Goal: Task Accomplishment & Management: Manage account settings

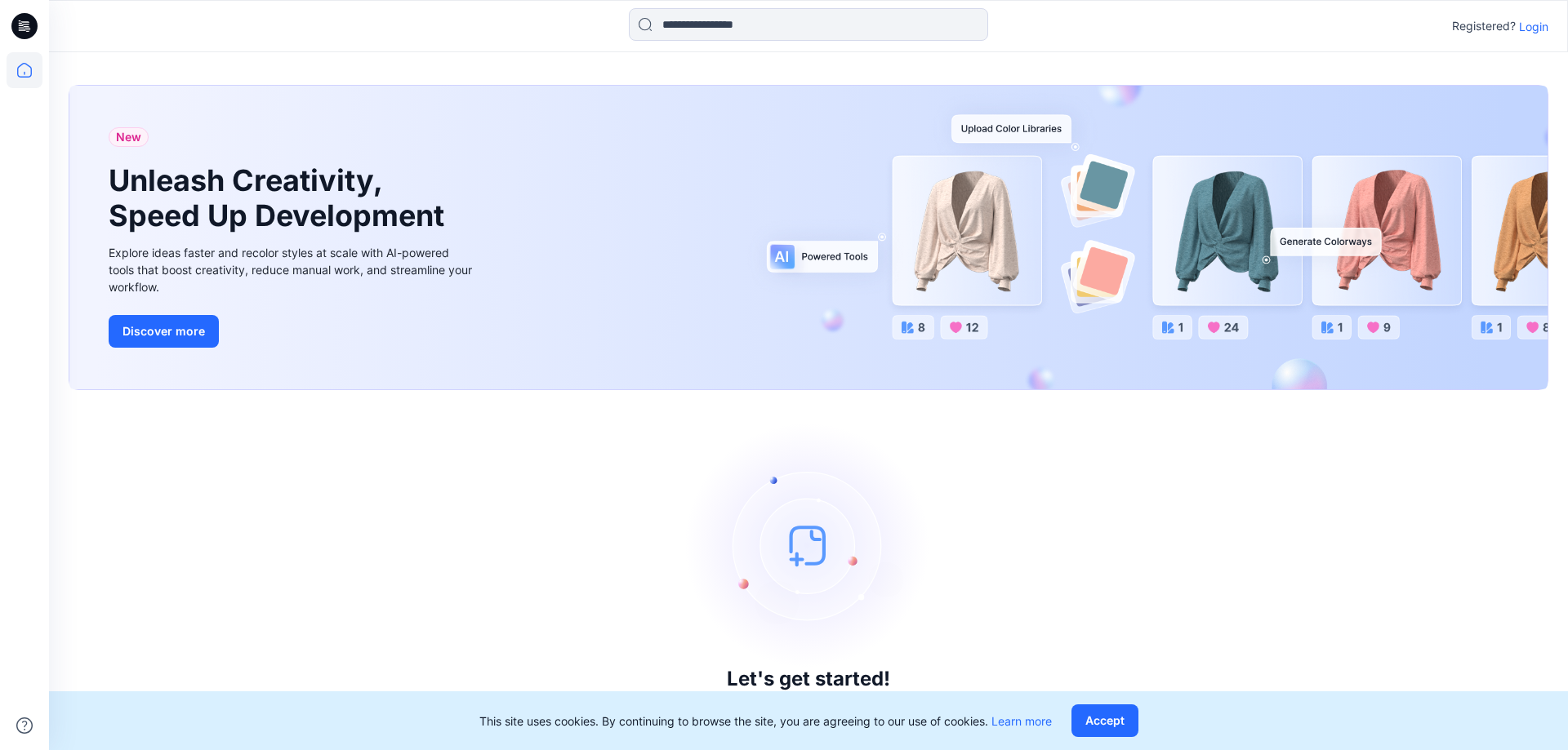
click at [1529, 22] on p "Login" at bounding box center [1533, 26] width 29 height 17
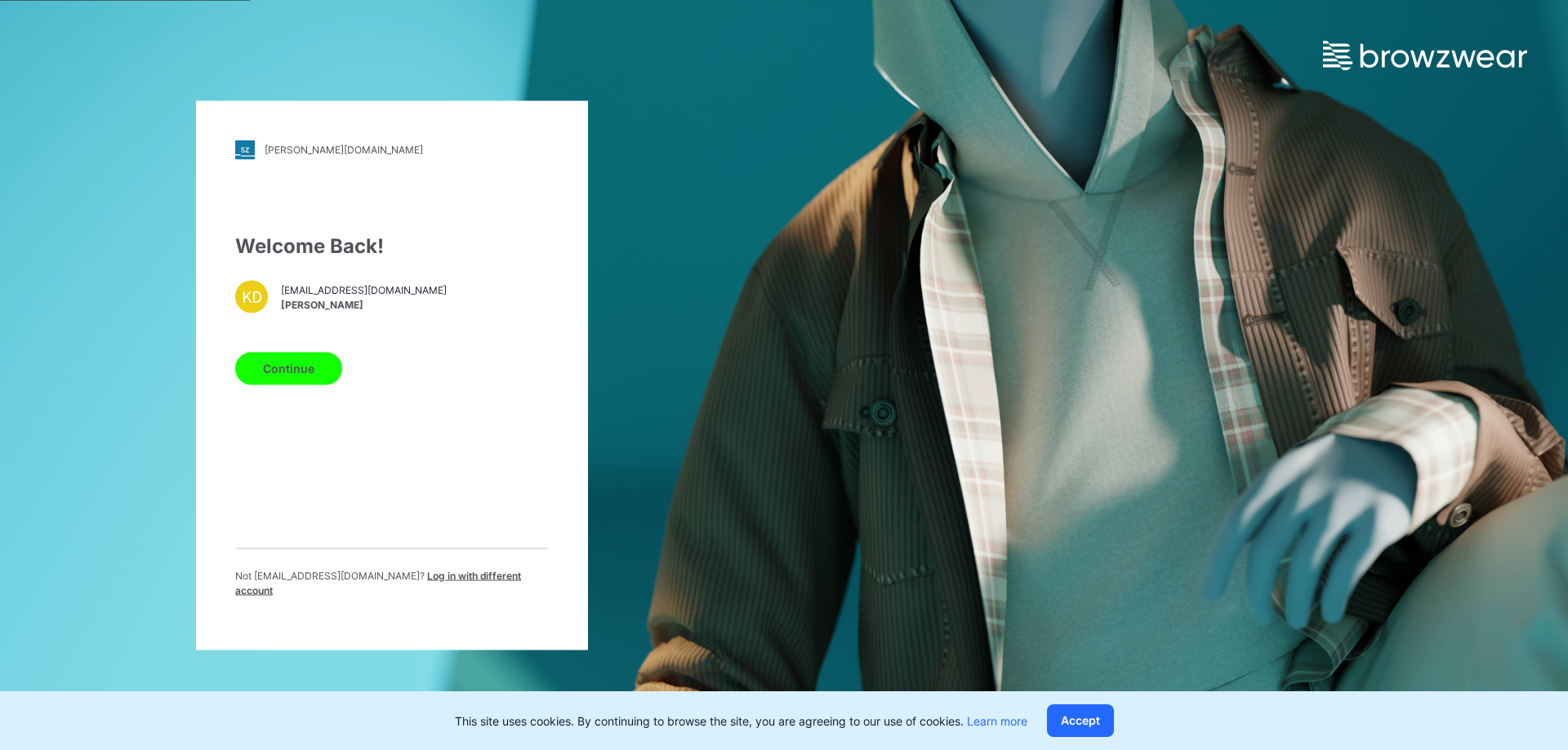
click at [295, 357] on div "Continue" at bounding box center [392, 364] width 314 height 39
click at [299, 366] on button "Continue" at bounding box center [288, 368] width 107 height 33
click at [278, 376] on button "Continue" at bounding box center [288, 368] width 107 height 33
drag, startPoint x: 509, startPoint y: 377, endPoint x: 347, endPoint y: 379, distance: 162.0
click at [505, 377] on div "Continue" at bounding box center [392, 364] width 314 height 39
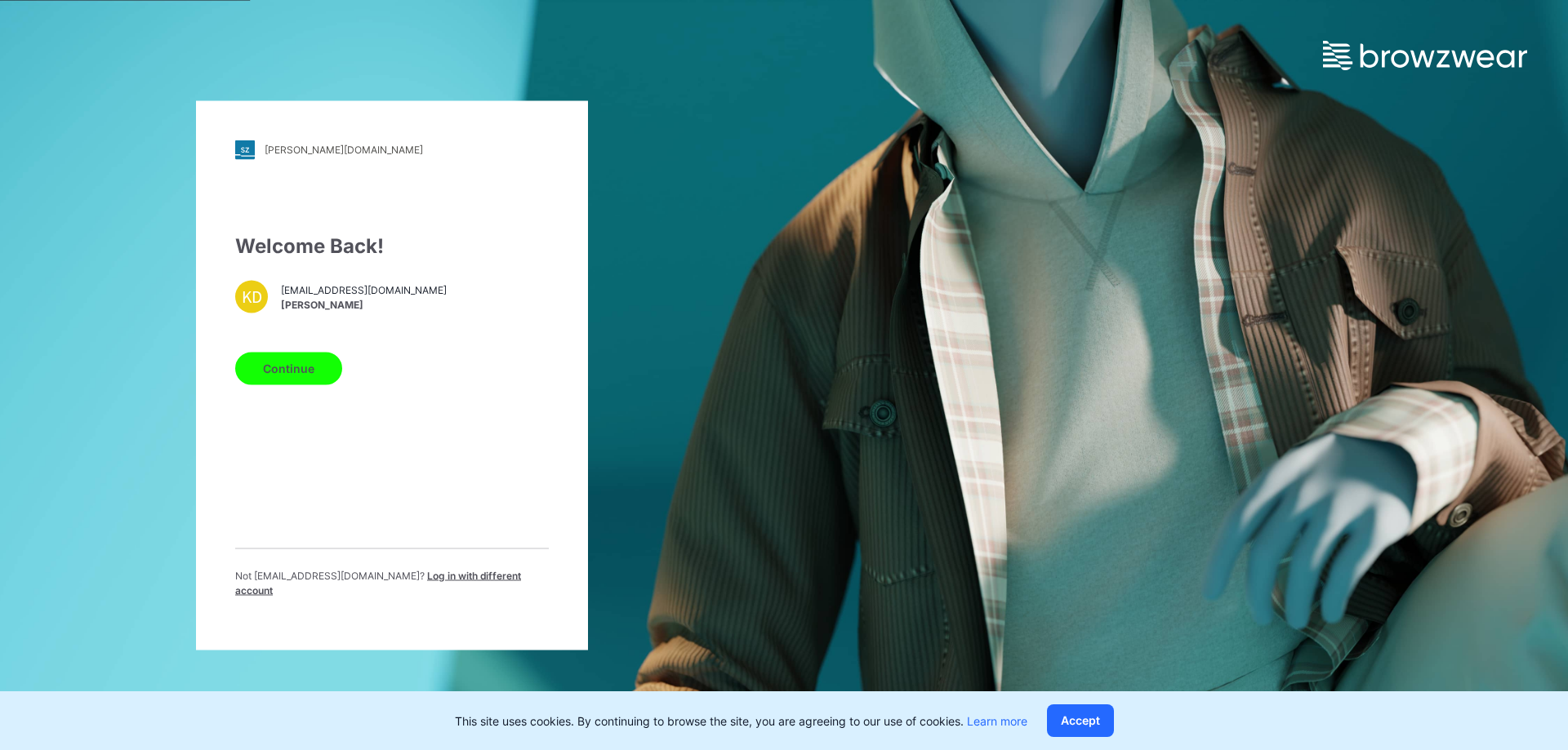
click at [328, 378] on button "Continue" at bounding box center [288, 368] width 107 height 33
click at [1075, 713] on button "Accept" at bounding box center [1079, 720] width 67 height 33
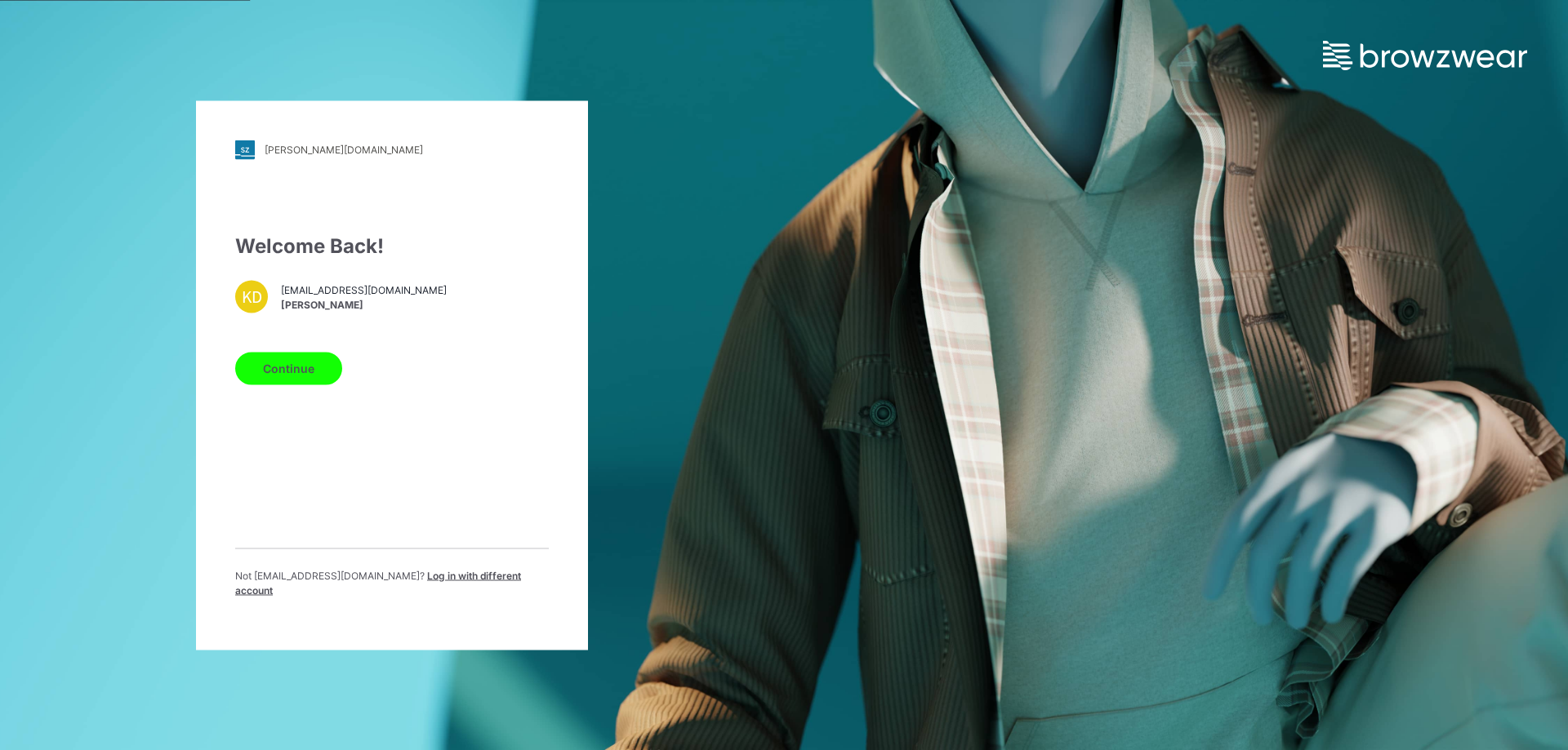
click at [311, 371] on button "Continue" at bounding box center [288, 368] width 107 height 33
click at [299, 534] on div "Welcome Back! KD kasund@star.lk Kasun Didulanga Continue Not kasund@star.lk ? L…" at bounding box center [392, 421] width 314 height 379
